Goal: Obtain resource: Obtain resource

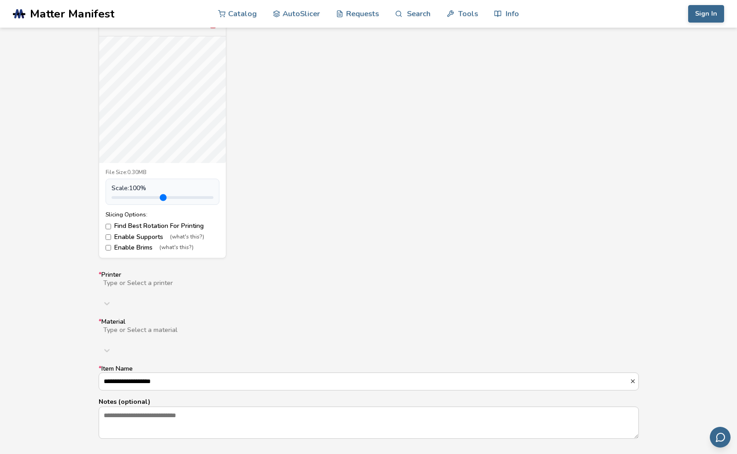
scroll to position [383, 0]
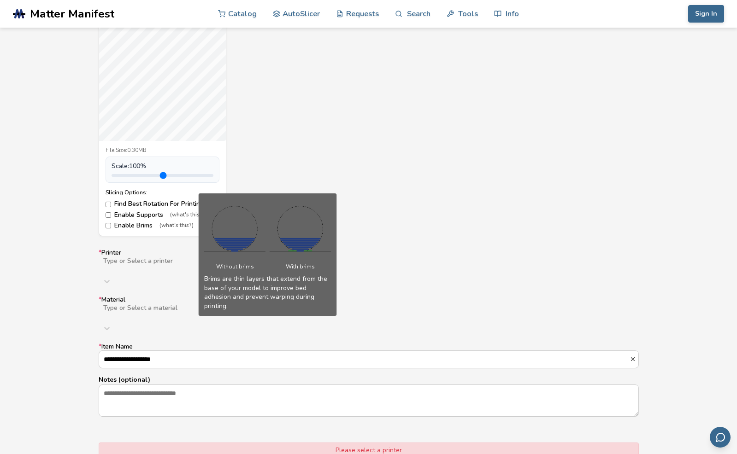
click at [170, 223] on span "(what's this?)" at bounding box center [176, 226] width 34 height 6
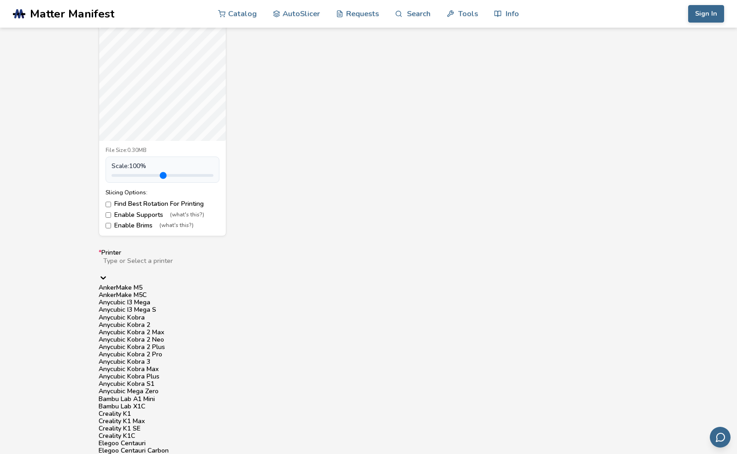
click at [142, 262] on div "Type or Select a printer" at bounding box center [368, 261] width 531 height 7
click at [151, 448] on div "Elegoo Centauri Carbon" at bounding box center [369, 451] width 540 height 7
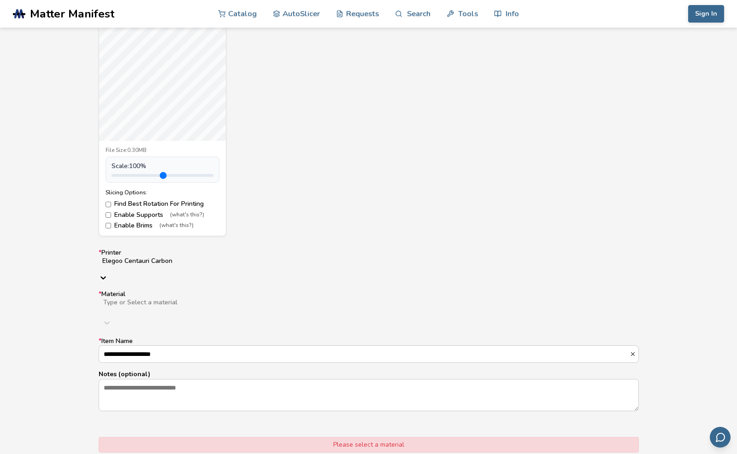
click at [147, 299] on div "Type or Select a material" at bounding box center [368, 302] width 531 height 7
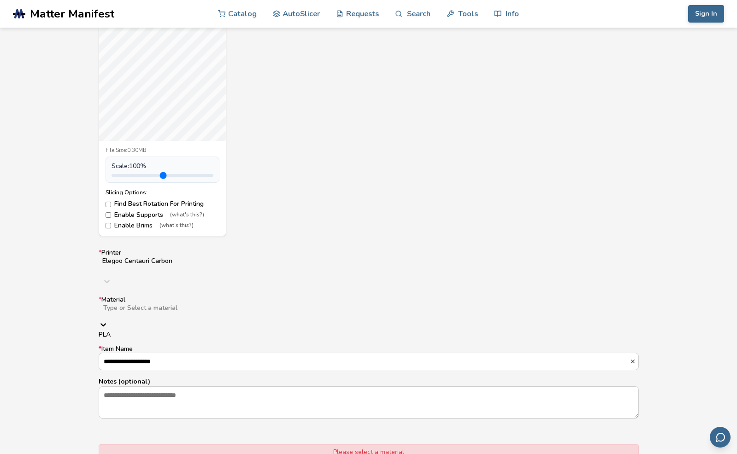
click at [149, 331] on div "PLA" at bounding box center [369, 334] width 540 height 7
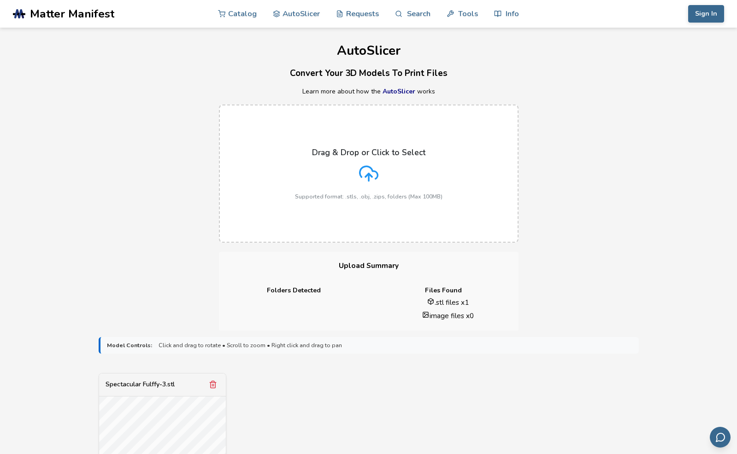
scroll to position [450, 0]
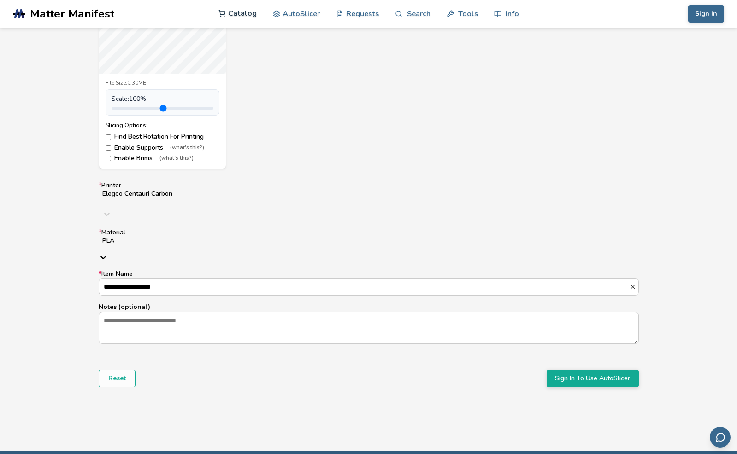
click at [234, 17] on link "Catalog" at bounding box center [237, 14] width 39 height 28
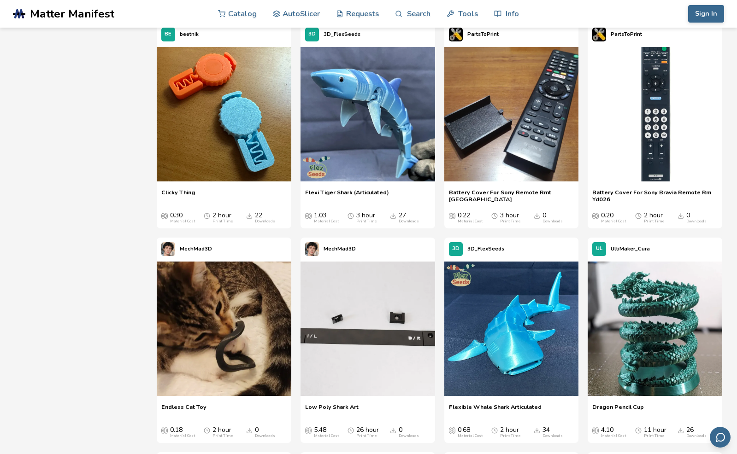
scroll to position [1622, 0]
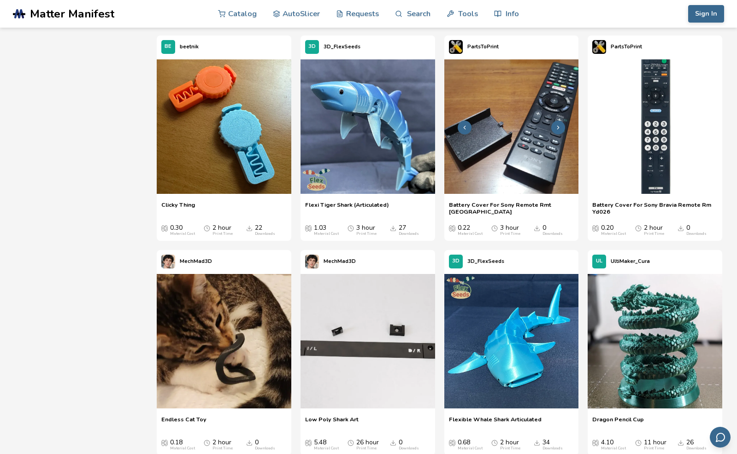
click at [456, 111] on img at bounding box center [511, 126] width 135 height 135
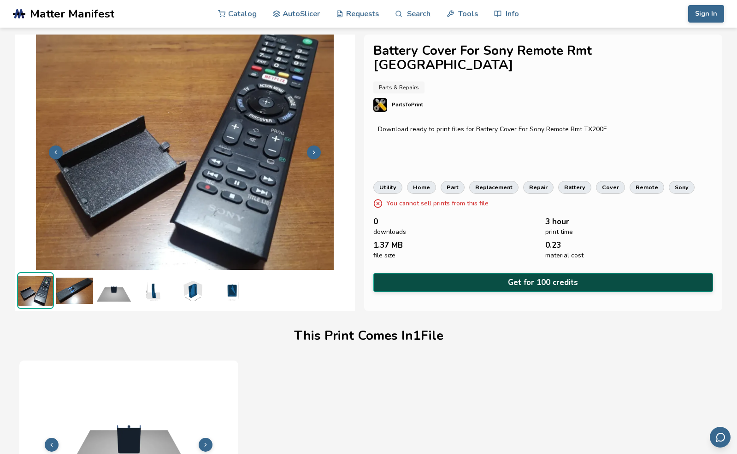
click at [478, 273] on button "Get for 100 credits" at bounding box center [543, 282] width 340 height 19
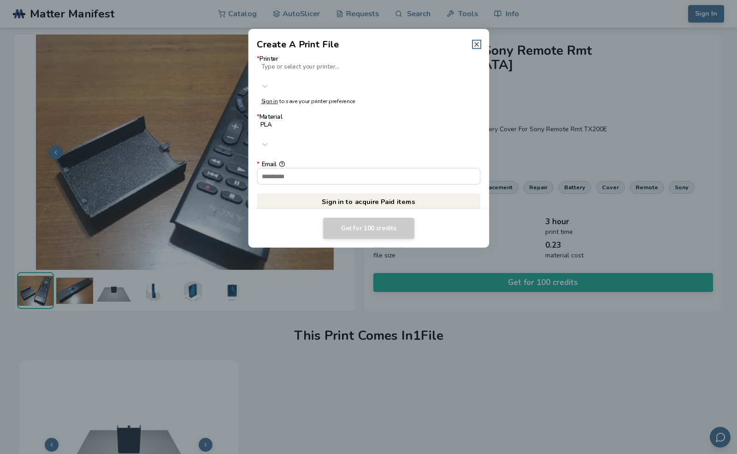
click at [476, 41] on icon at bounding box center [476, 44] width 7 height 7
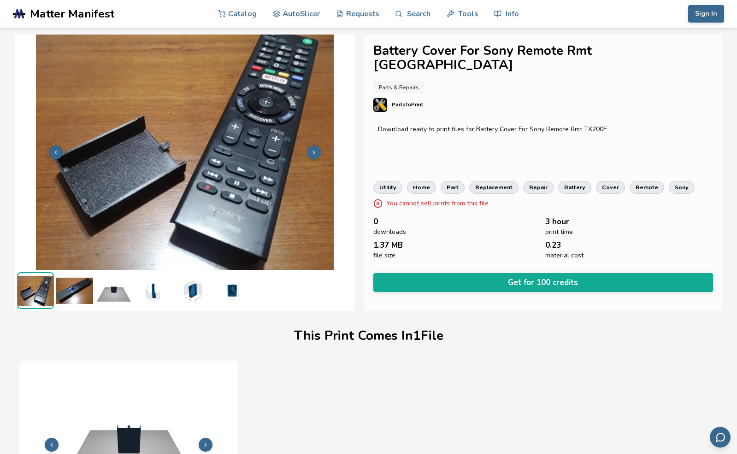
click at [59, 14] on span "Matter Manifest" at bounding box center [72, 13] width 84 height 13
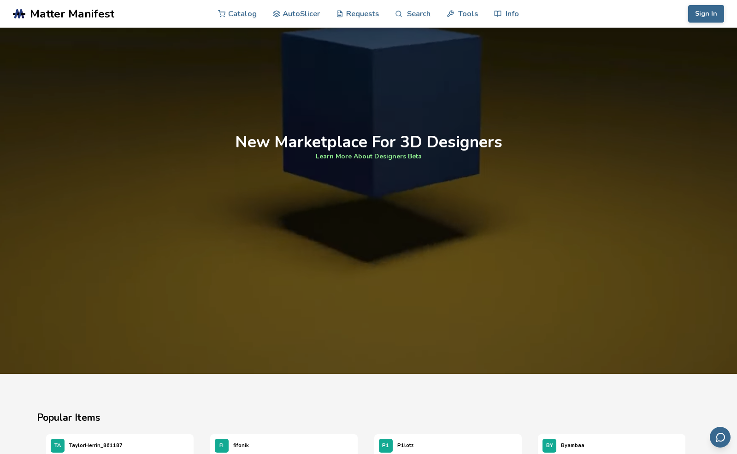
scroll to position [781, 0]
